Goal: Check status: Check status

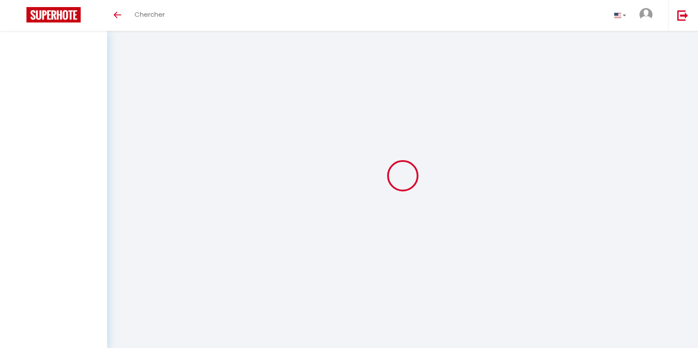
select select
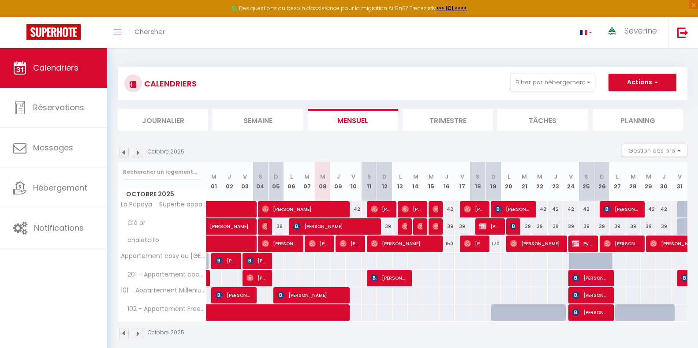
select select
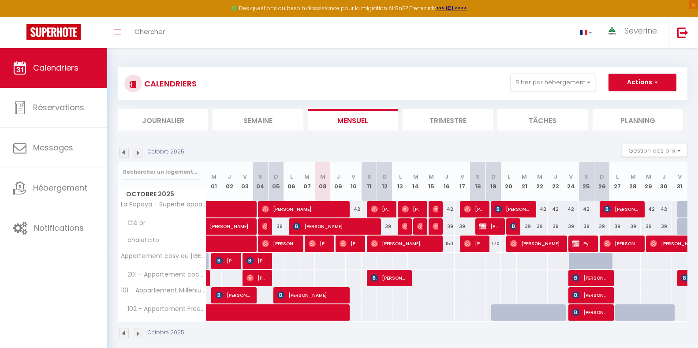
select select
click at [285, 244] on span "[PERSON_NAME]" at bounding box center [280, 243] width 36 height 17
select select "OK"
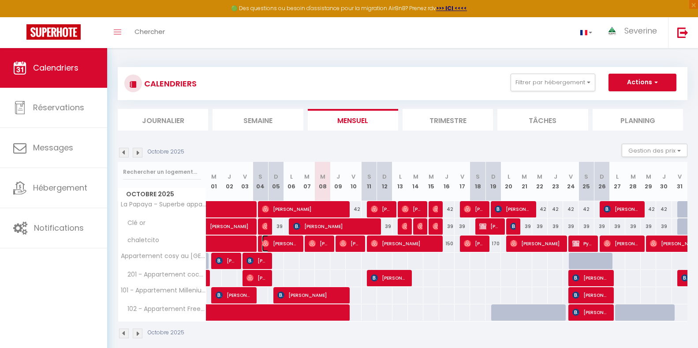
select select "0"
select select "1"
select select
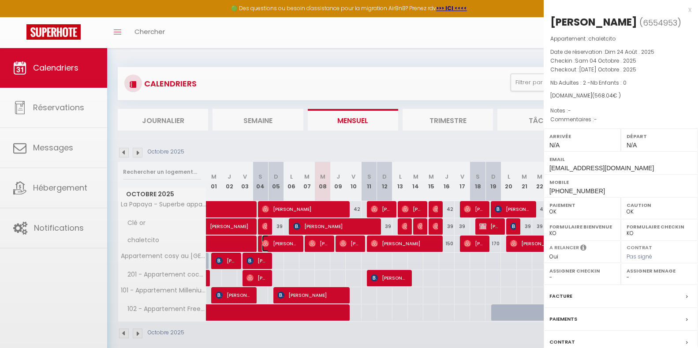
select select "41946"
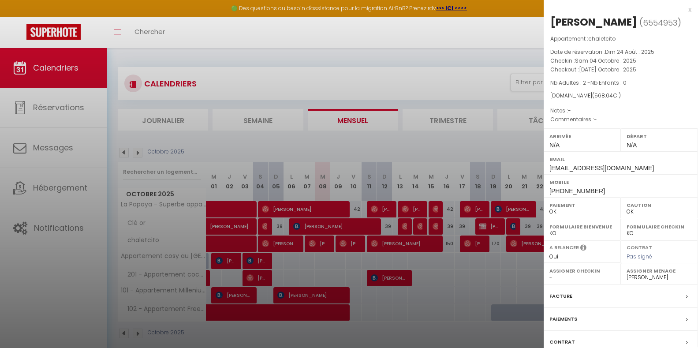
click at [323, 241] on div at bounding box center [349, 174] width 698 height 348
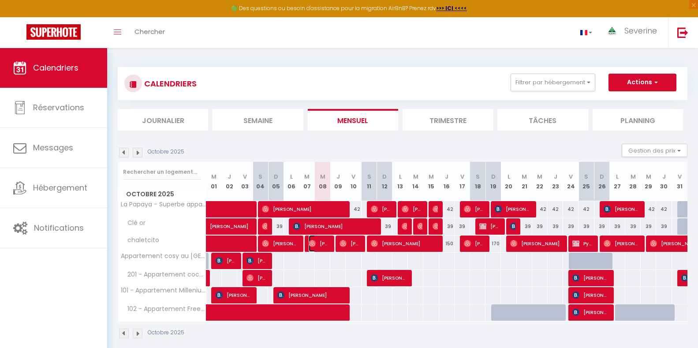
click at [322, 241] on span "[PERSON_NAME]" at bounding box center [319, 243] width 21 height 17
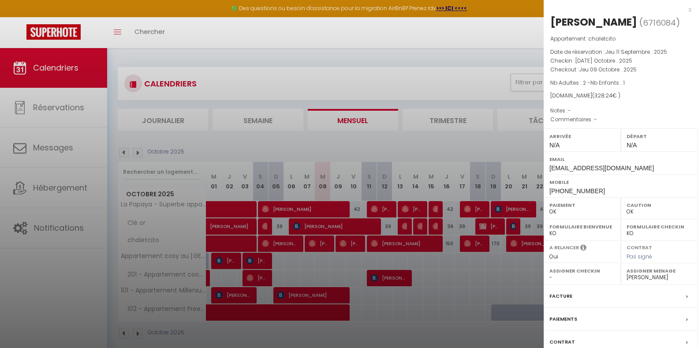
click at [286, 245] on div at bounding box center [349, 174] width 698 height 348
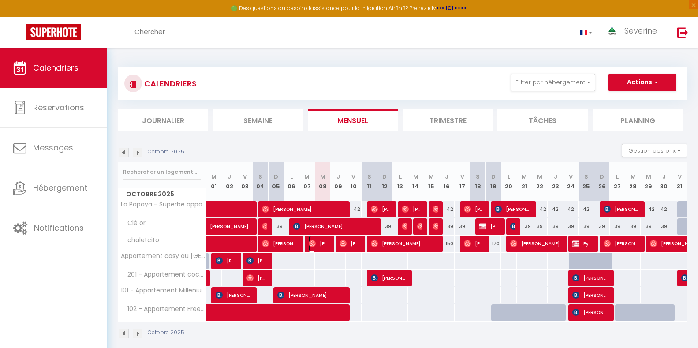
click at [326, 244] on span "[PERSON_NAME]" at bounding box center [319, 243] width 21 height 17
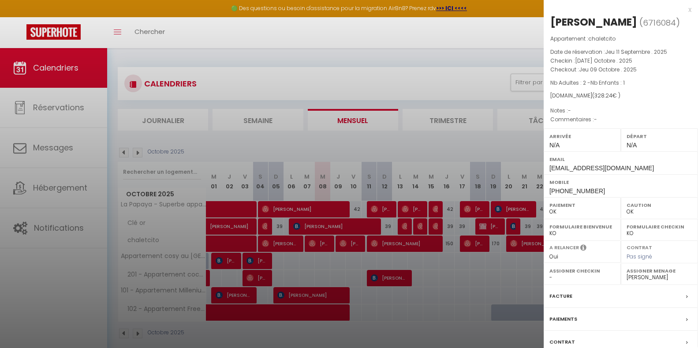
click at [321, 250] on div at bounding box center [349, 174] width 698 height 348
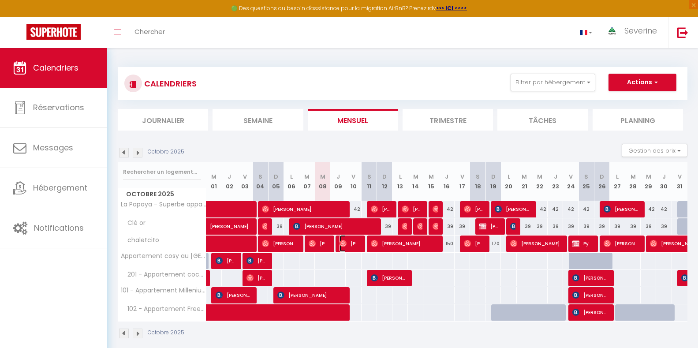
click at [345, 242] on img at bounding box center [343, 243] width 7 height 7
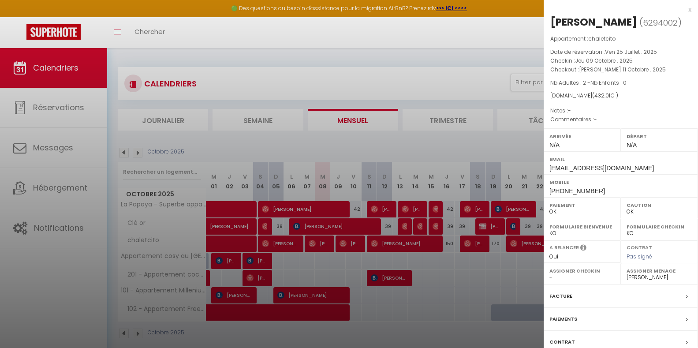
click at [393, 244] on div at bounding box center [349, 174] width 698 height 348
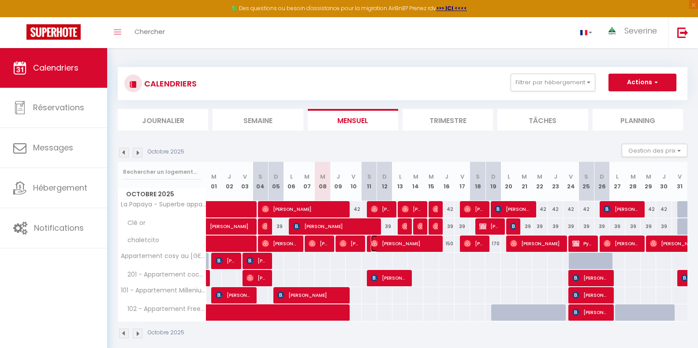
click at [394, 244] on span "[PERSON_NAME]" at bounding box center [404, 243] width 67 height 17
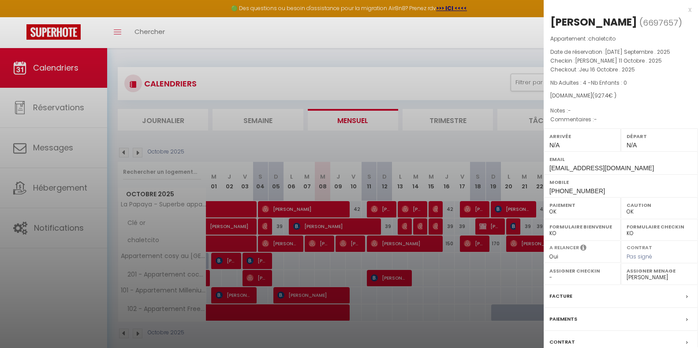
click at [353, 243] on div at bounding box center [349, 174] width 698 height 348
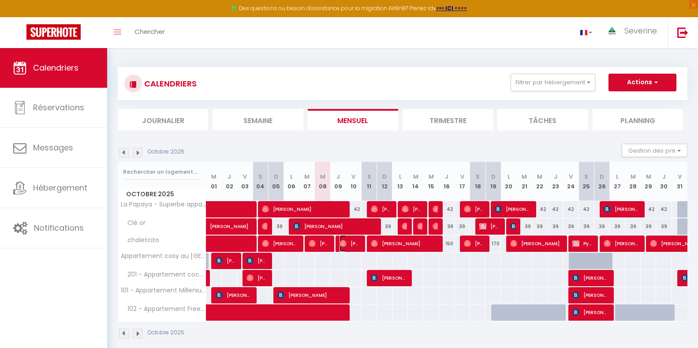
click at [353, 243] on span "[PERSON_NAME]" at bounding box center [350, 243] width 21 height 17
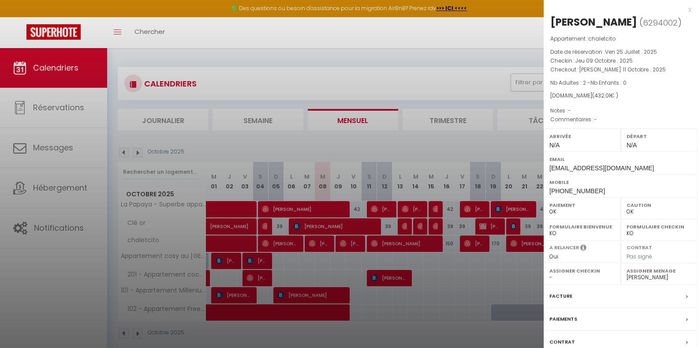
click at [318, 240] on div at bounding box center [349, 174] width 698 height 348
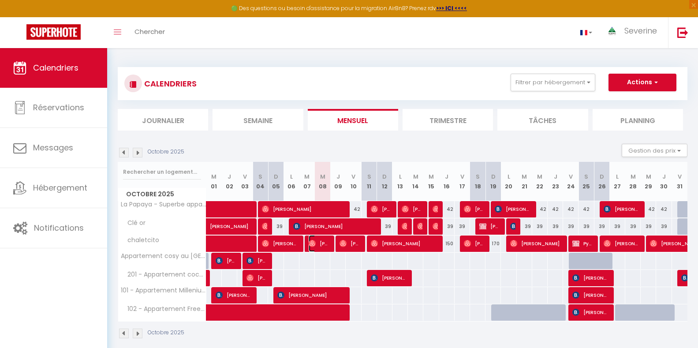
click at [318, 240] on span "[PERSON_NAME]" at bounding box center [319, 243] width 21 height 17
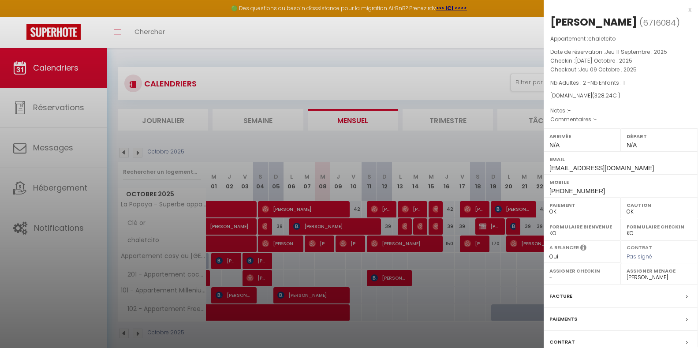
click at [283, 246] on div at bounding box center [349, 174] width 698 height 348
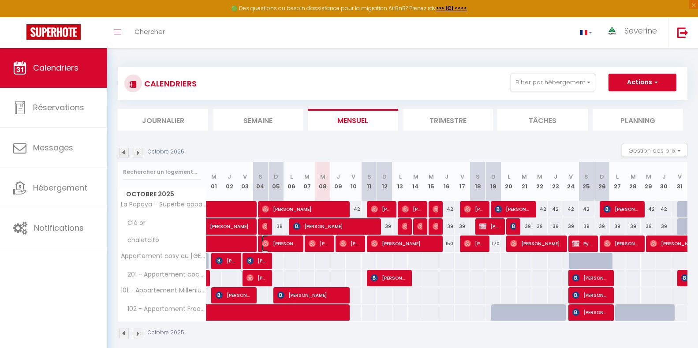
click at [283, 246] on span "[PERSON_NAME]" at bounding box center [280, 243] width 36 height 17
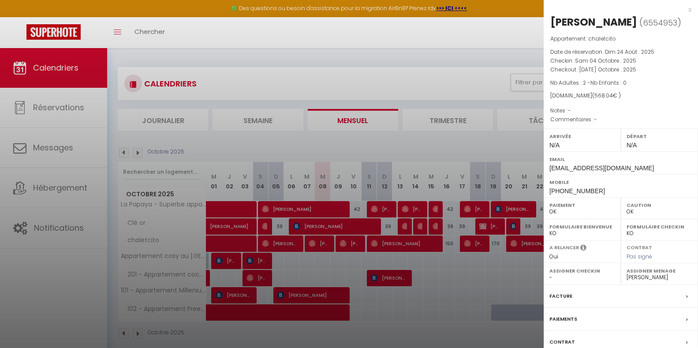
click at [234, 245] on div at bounding box center [349, 174] width 698 height 348
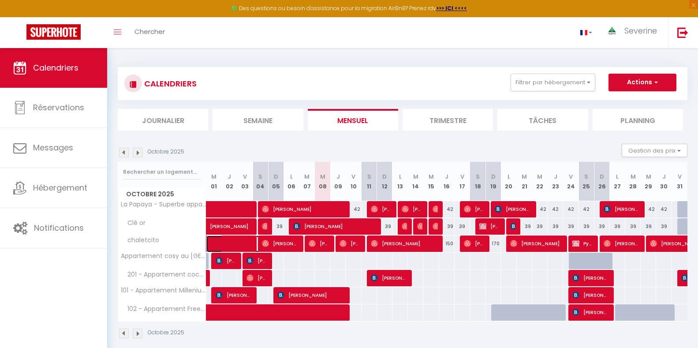
click at [234, 245] on span at bounding box center [246, 244] width 61 height 17
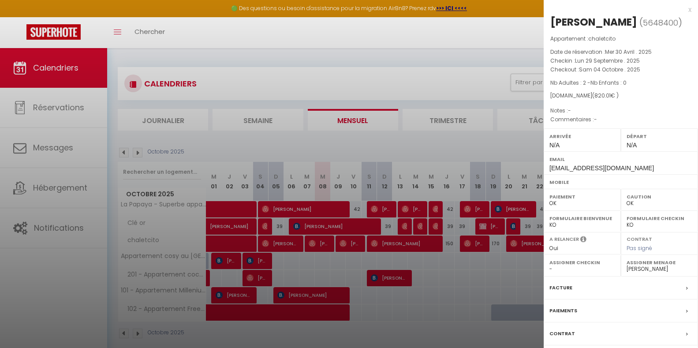
click at [473, 244] on div at bounding box center [349, 174] width 698 height 348
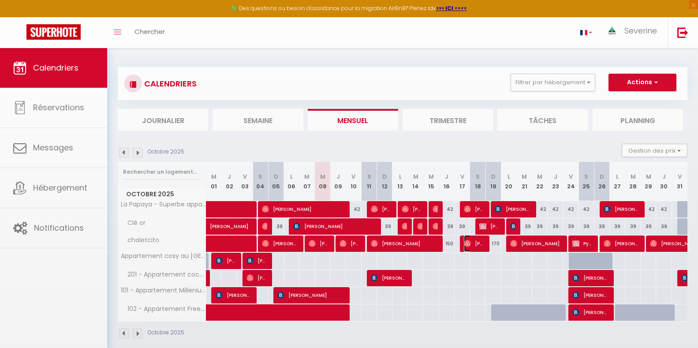
click at [473, 244] on span "[PERSON_NAME]" at bounding box center [474, 243] width 21 height 17
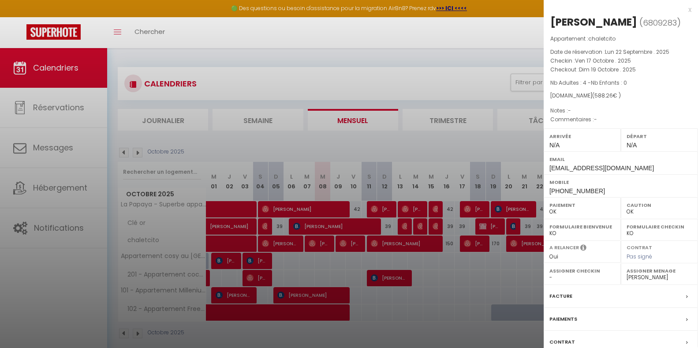
click at [512, 244] on div at bounding box center [349, 174] width 698 height 348
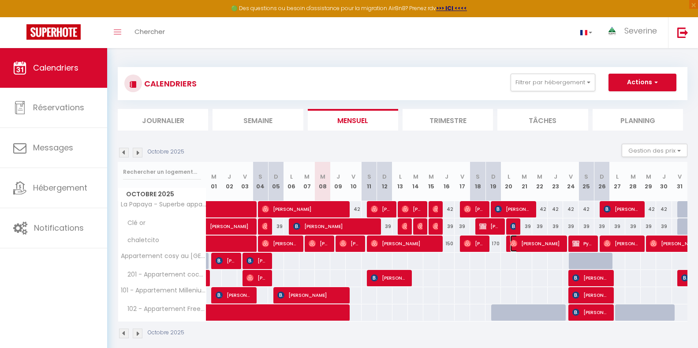
click at [513, 244] on img at bounding box center [513, 243] width 7 height 7
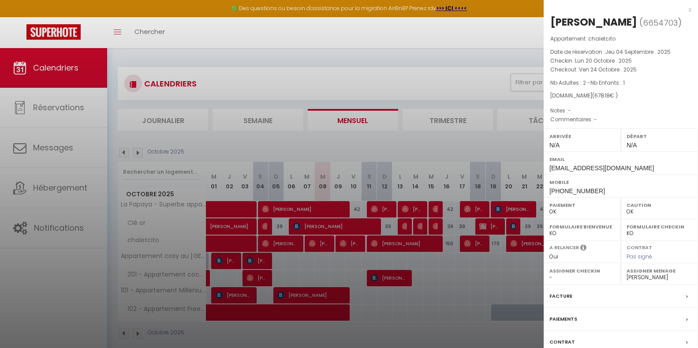
click at [684, 9] on div "x" at bounding box center [618, 9] width 148 height 11
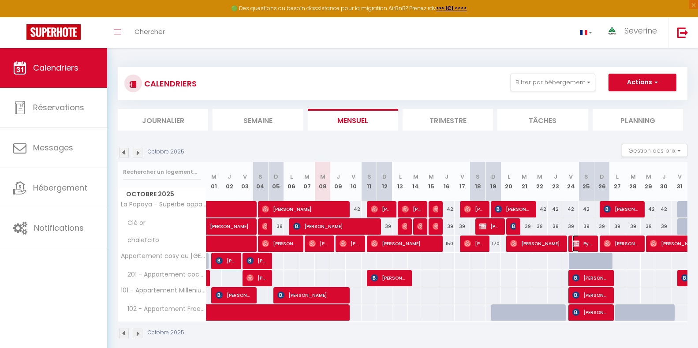
click at [583, 241] on span "PyP PyP" at bounding box center [583, 243] width 21 height 17
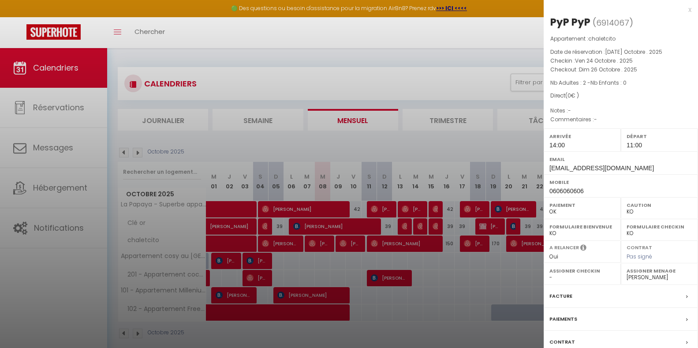
click at [679, 10] on div "x" at bounding box center [618, 9] width 148 height 11
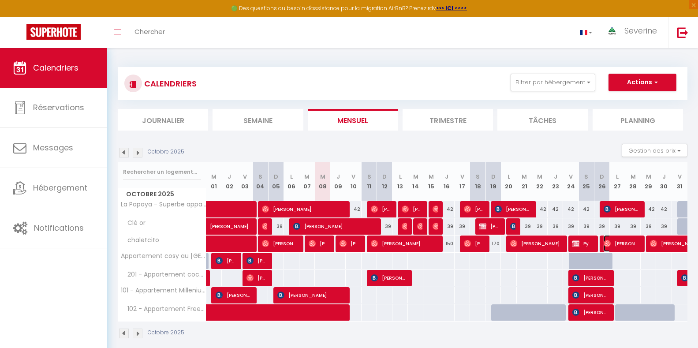
click at [623, 244] on span "[PERSON_NAME]" at bounding box center [622, 243] width 36 height 17
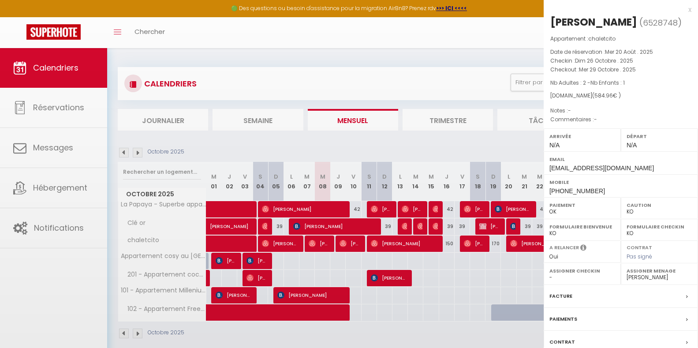
select select "OK"
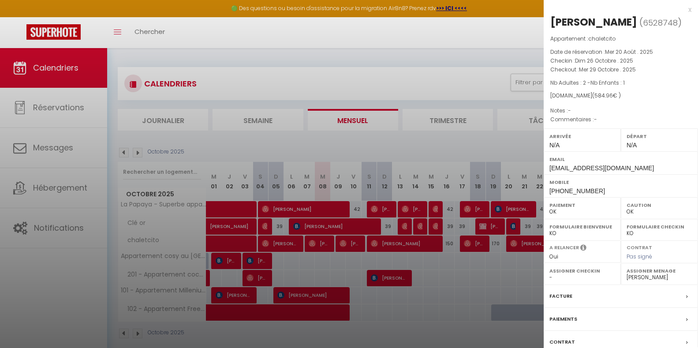
click at [682, 9] on div "x" at bounding box center [618, 9] width 148 height 11
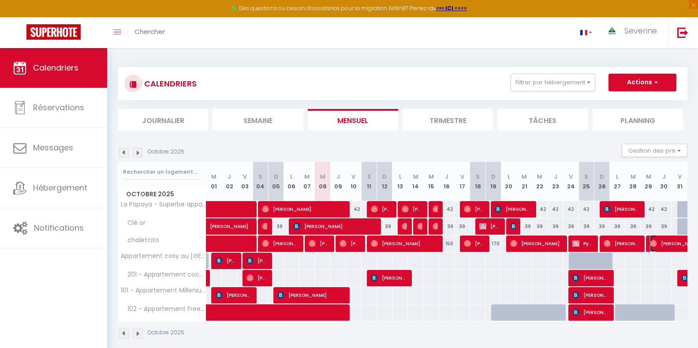
click at [660, 246] on span "[PERSON_NAME]" at bounding box center [690, 243] width 81 height 17
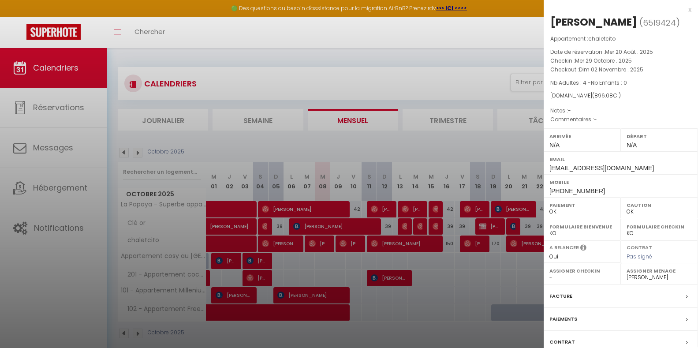
click at [679, 11] on div "x" at bounding box center [618, 9] width 148 height 11
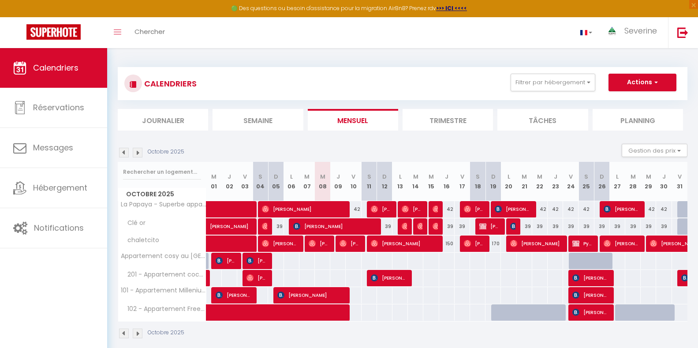
click at [297, 265] on div "55" at bounding box center [292, 261] width 16 height 16
click at [356, 243] on span "[PERSON_NAME]" at bounding box center [350, 243] width 21 height 17
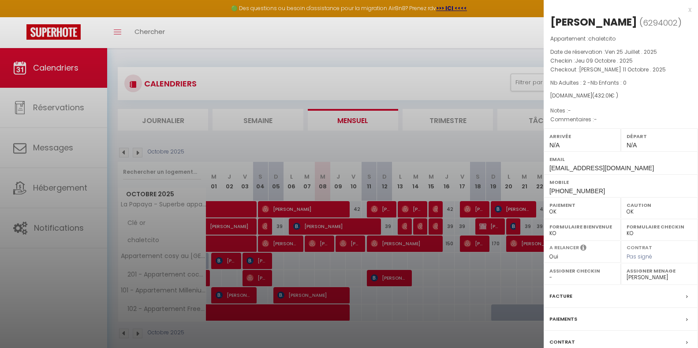
click at [388, 246] on div at bounding box center [349, 174] width 698 height 348
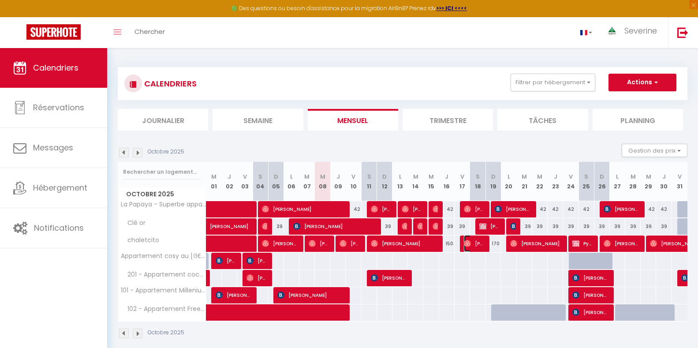
click at [479, 245] on span "[PERSON_NAME]" at bounding box center [474, 243] width 21 height 17
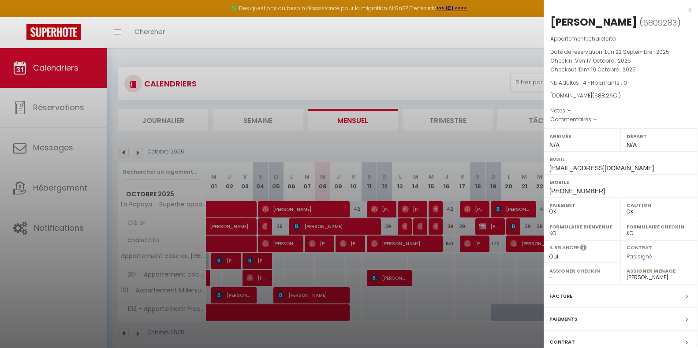
click at [479, 290] on div at bounding box center [349, 174] width 698 height 348
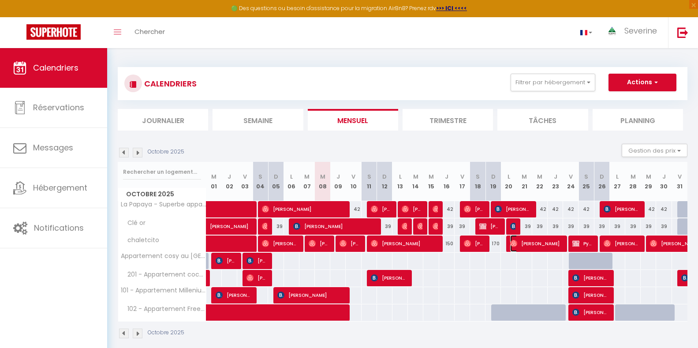
click at [540, 243] on span "[PERSON_NAME]" at bounding box center [536, 243] width 52 height 17
